Goal: Complete application form

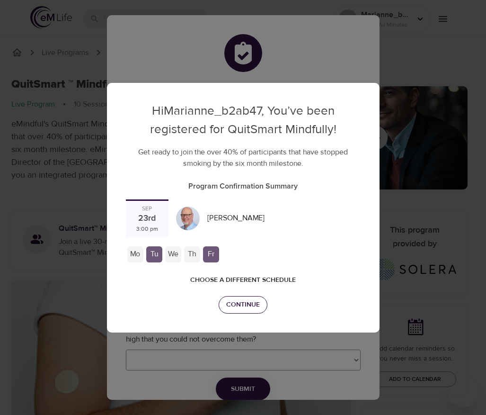
checkbox input "true"
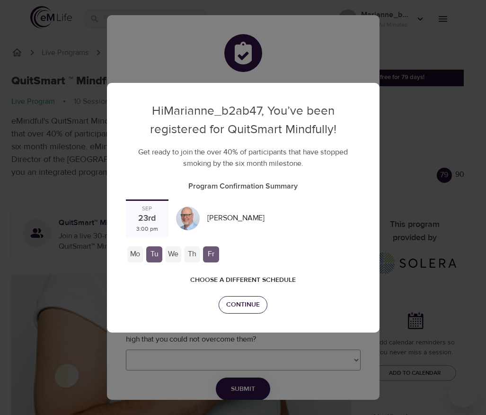
click at [253, 299] on span "Continue" at bounding box center [243, 305] width 34 height 12
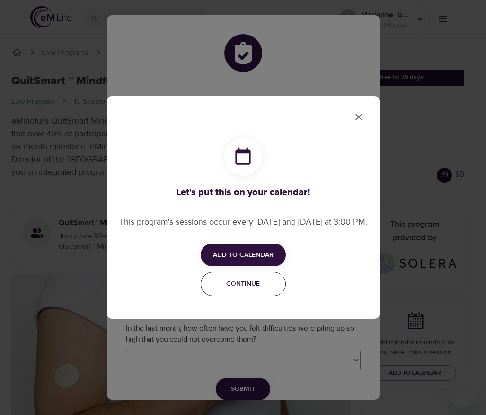
click at [238, 290] on span "Continue" at bounding box center [243, 284] width 73 height 12
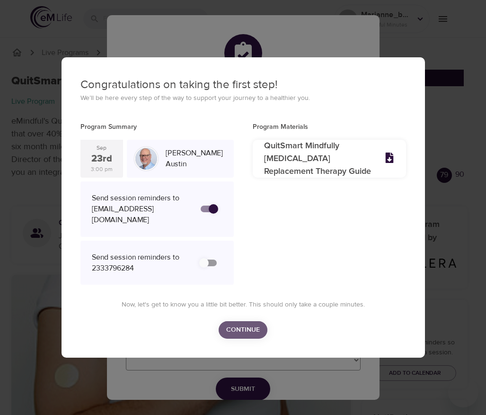
click at [238, 334] on span "Continue" at bounding box center [243, 330] width 34 height 12
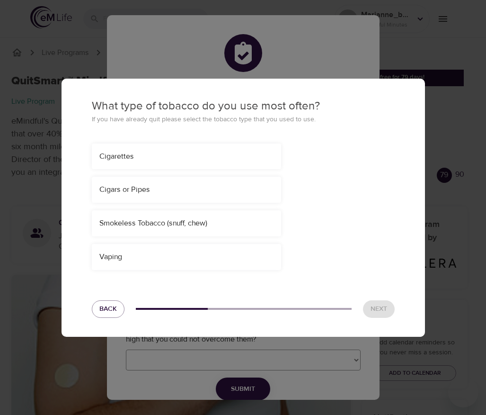
click at [184, 157] on div "Cigarettes" at bounding box center [186, 156] width 174 height 11
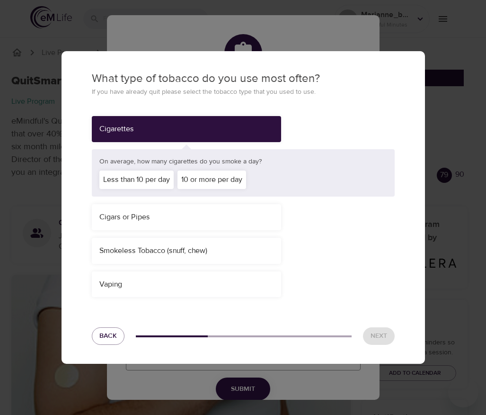
click at [231, 178] on div "10 or more per day" at bounding box center [211, 179] width 69 height 18
click at [371, 334] on span "Next" at bounding box center [379, 336] width 17 height 12
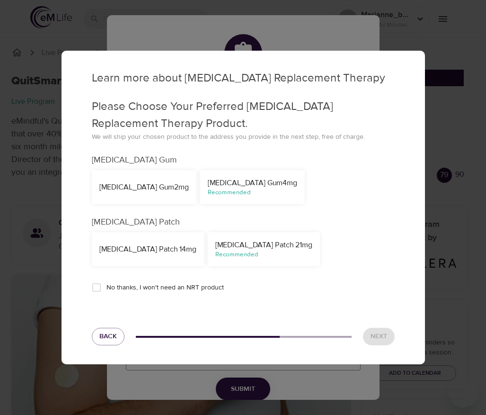
click at [232, 194] on div "Recommended" at bounding box center [252, 192] width 89 height 9
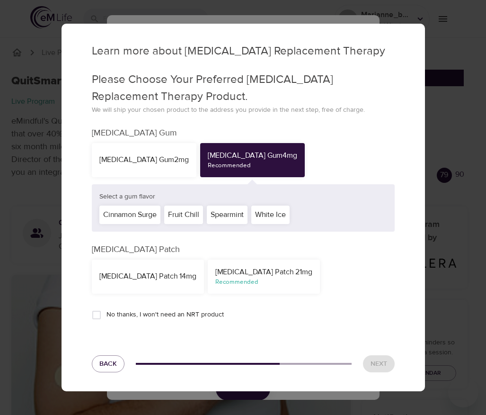
click at [277, 217] on div "White Ice" at bounding box center [270, 214] width 38 height 18
click at [383, 358] on span "Next" at bounding box center [379, 364] width 17 height 12
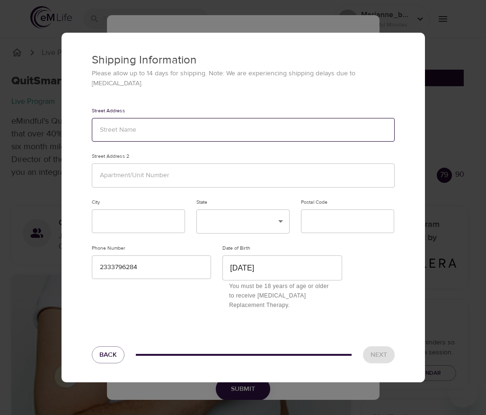
click at [177, 130] on input "text" at bounding box center [243, 130] width 303 height 24
type input "123"
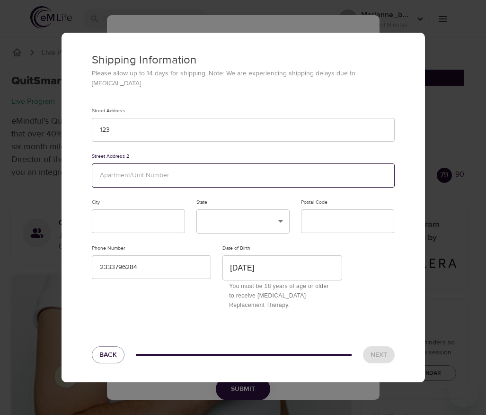
click at [144, 164] on input "text" at bounding box center [243, 175] width 303 height 24
type input "123"
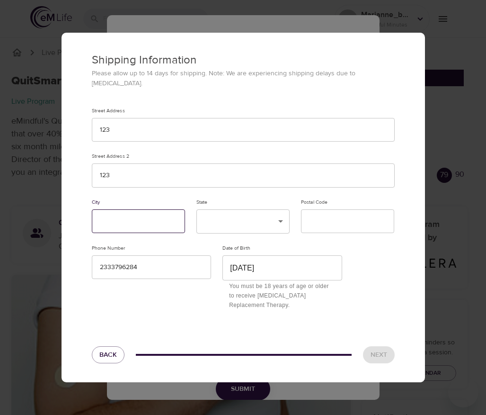
click at [125, 213] on input "text" at bounding box center [138, 221] width 93 height 24
type input "123123"
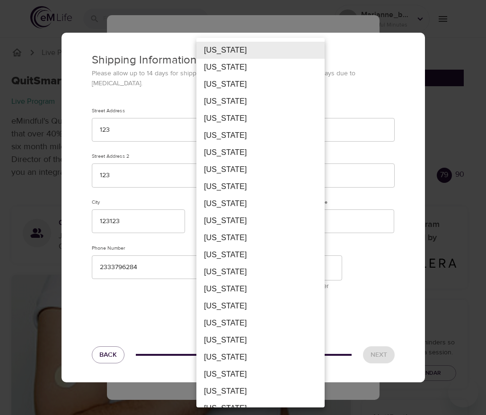
click at [226, 231] on li "[US_STATE]" at bounding box center [260, 237] width 128 height 17
type input "FL"
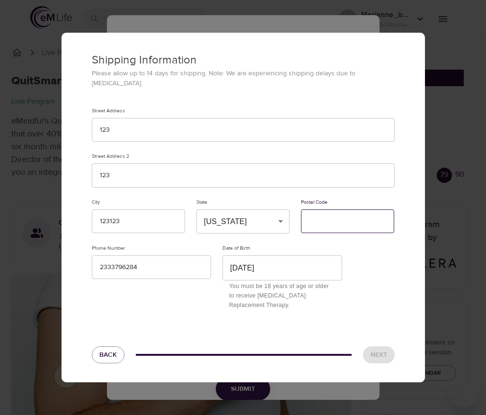
click at [332, 224] on input "text" at bounding box center [347, 221] width 93 height 24
type input "11111"
click at [383, 352] on span "Next" at bounding box center [379, 355] width 17 height 12
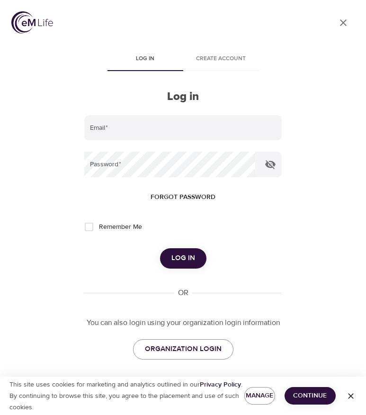
click at [338, 26] on icon "User Profile" at bounding box center [342, 22] width 11 height 11
